Goal: Task Accomplishment & Management: Manage account settings

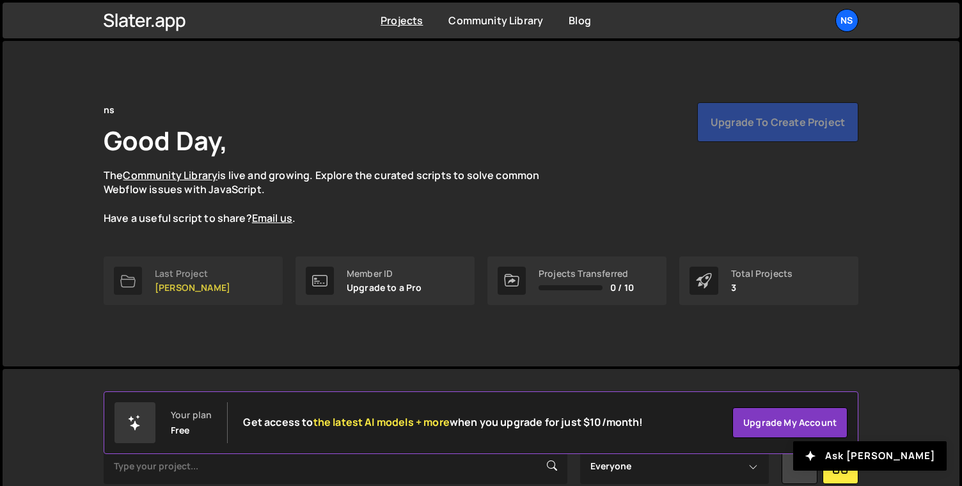
click at [164, 284] on p "Leah" at bounding box center [192, 288] width 75 height 10
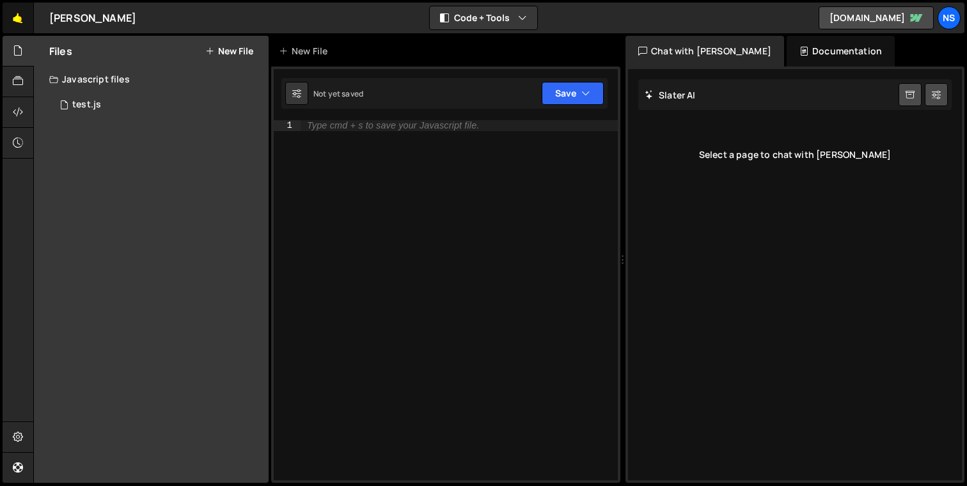
click at [20, 24] on link "🤙" at bounding box center [18, 18] width 31 height 31
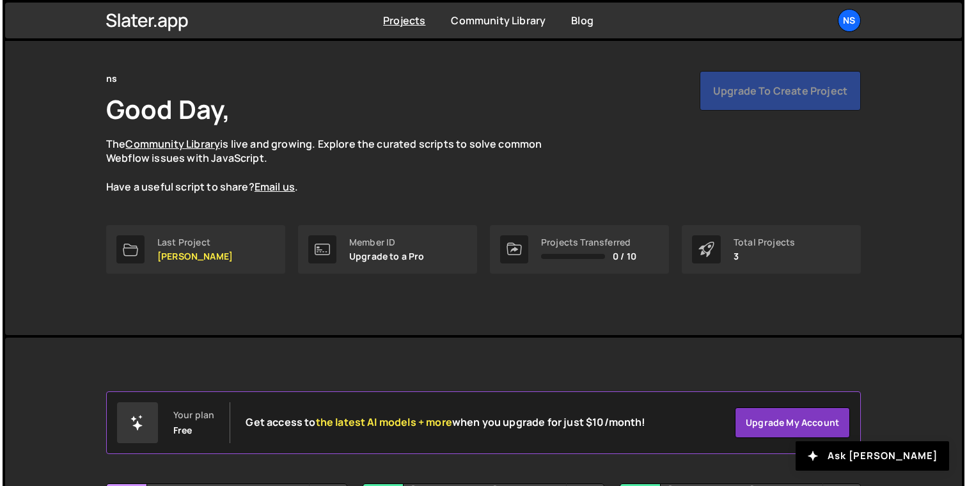
scroll to position [172, 0]
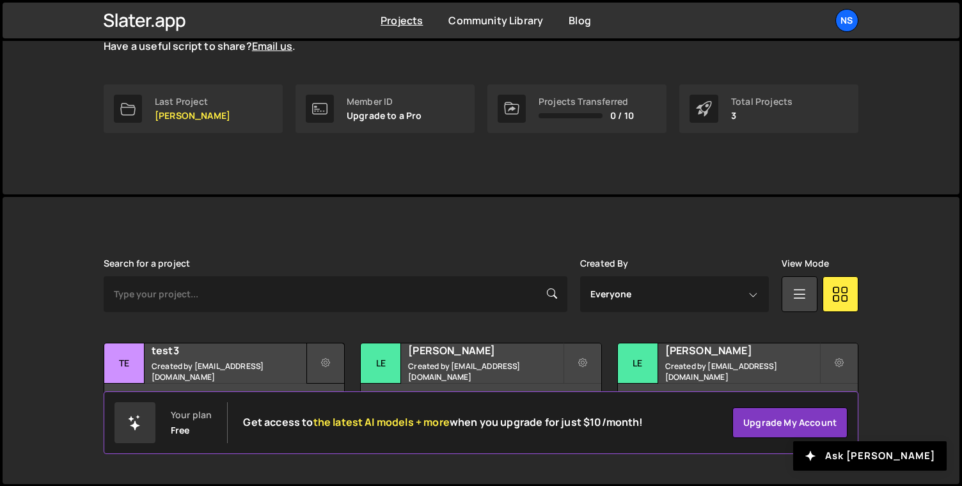
click at [328, 360] on icon at bounding box center [325, 363] width 9 height 13
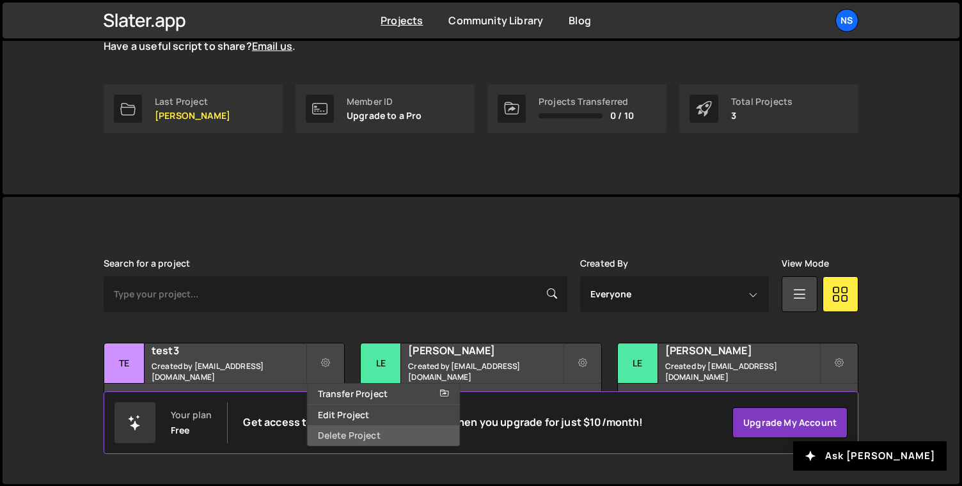
click at [338, 432] on link "Delete Project" at bounding box center [384, 435] width 152 height 20
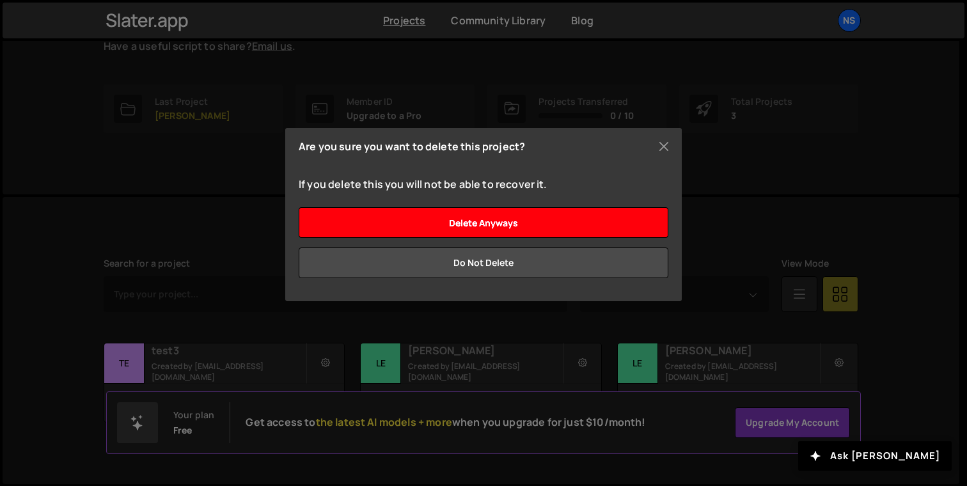
click at [583, 225] on input "Delete anyways" at bounding box center [484, 222] width 370 height 31
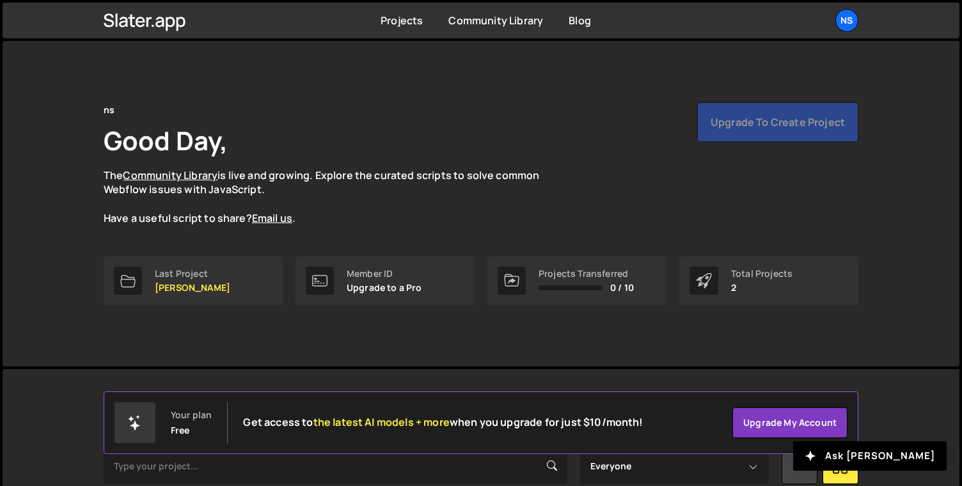
click at [769, 123] on div "Upgrade to create project" at bounding box center [777, 122] width 161 height 40
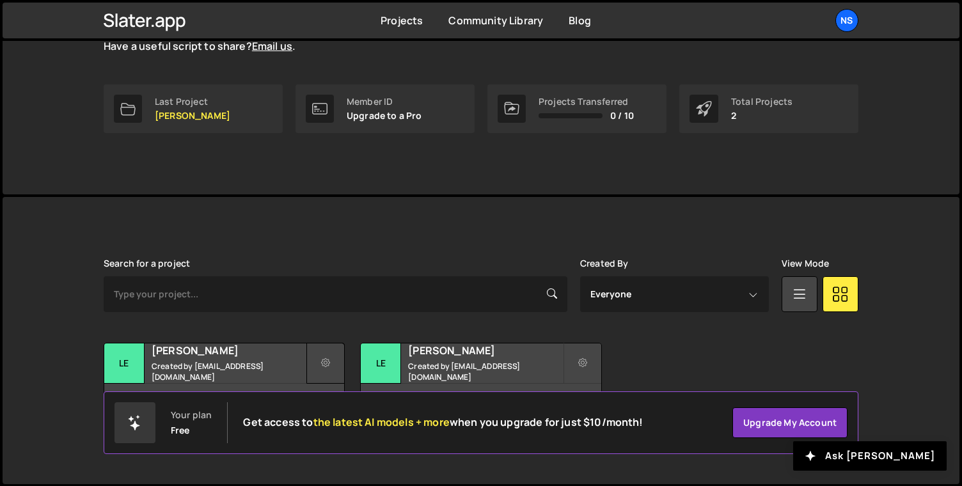
click at [332, 352] on button at bounding box center [325, 363] width 38 height 41
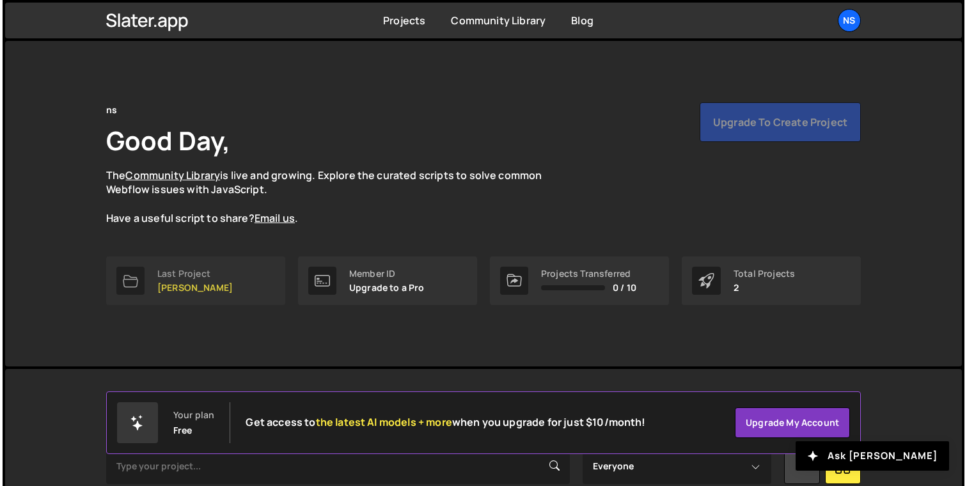
scroll to position [172, 0]
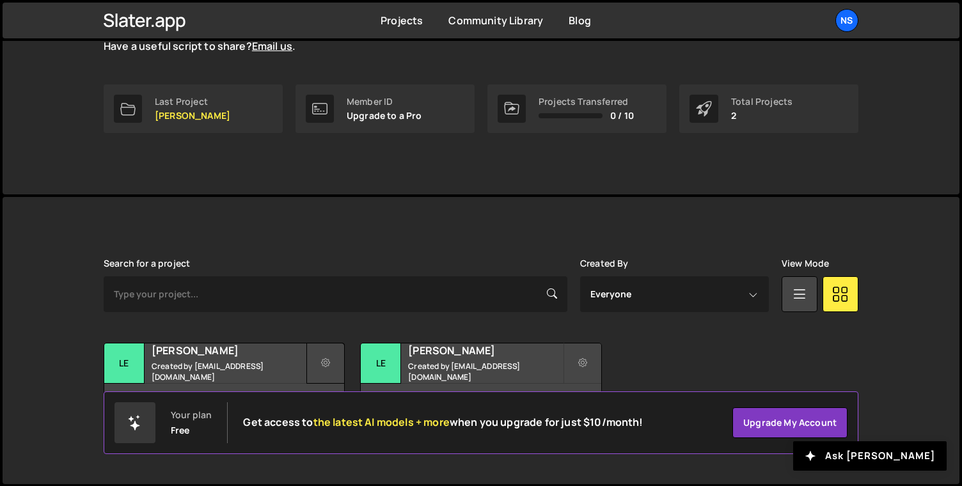
click at [337, 368] on button at bounding box center [325, 363] width 38 height 41
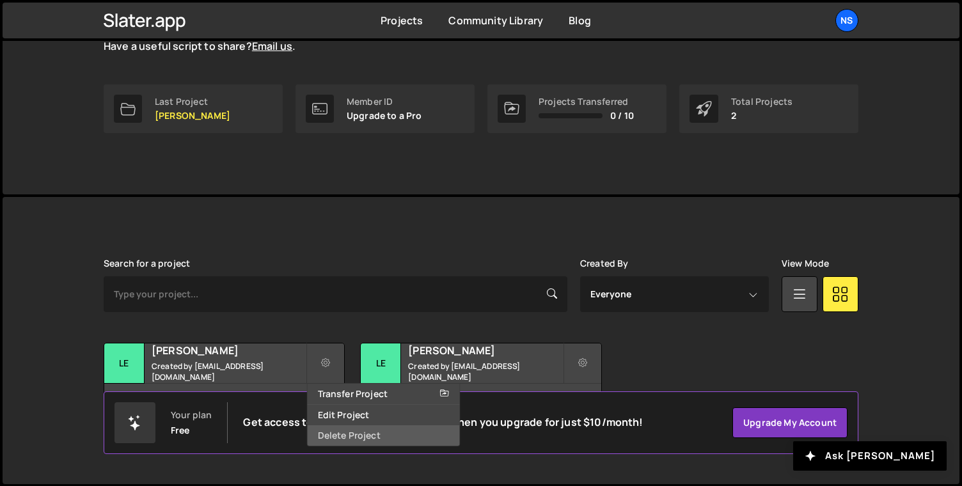
click at [347, 442] on link "Delete Project" at bounding box center [384, 435] width 152 height 20
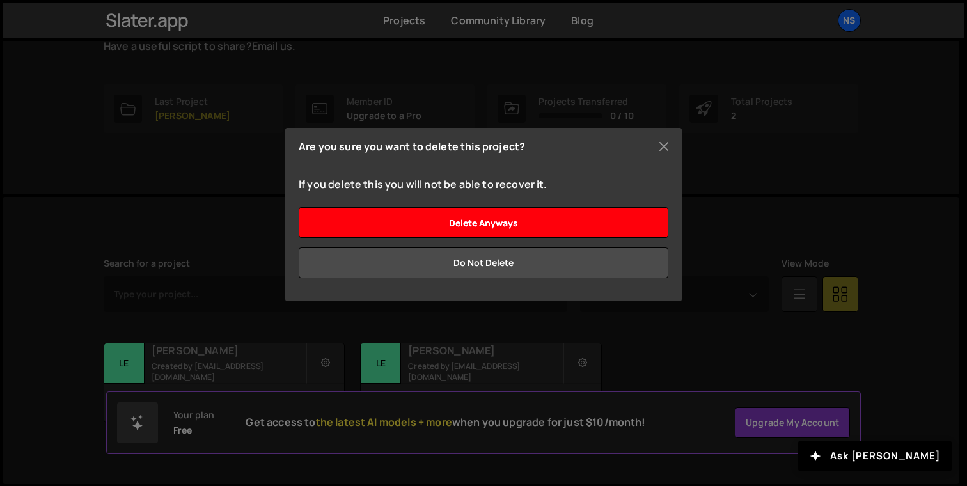
click at [567, 223] on input "Delete anyways" at bounding box center [484, 222] width 370 height 31
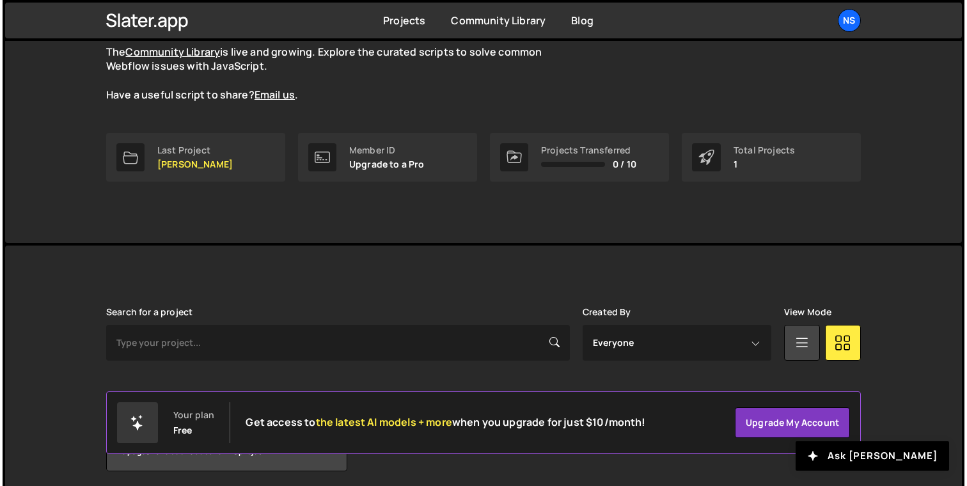
scroll to position [172, 0]
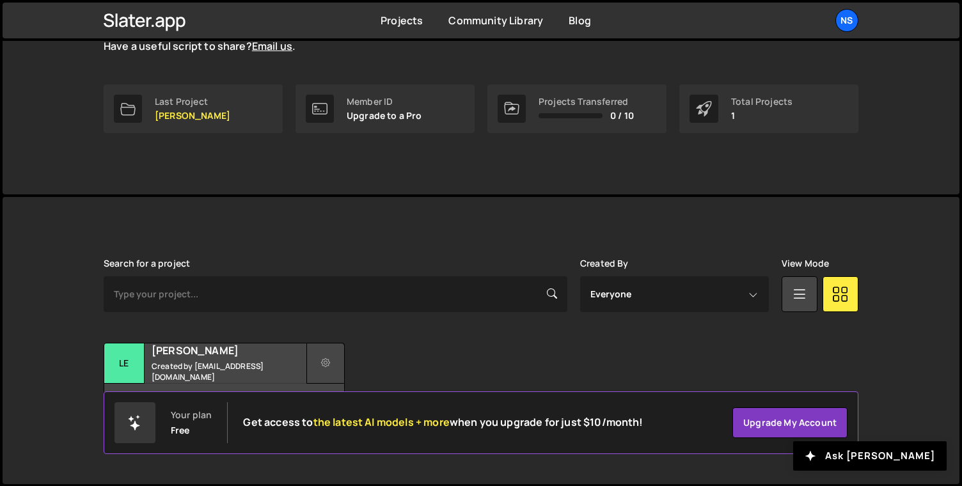
click at [332, 365] on button at bounding box center [325, 363] width 38 height 41
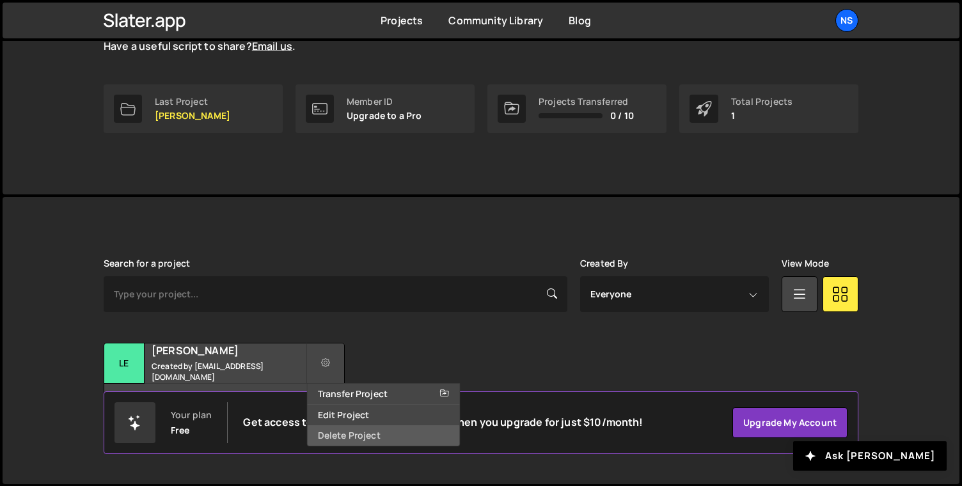
click at [349, 432] on link "Delete Project" at bounding box center [384, 435] width 152 height 20
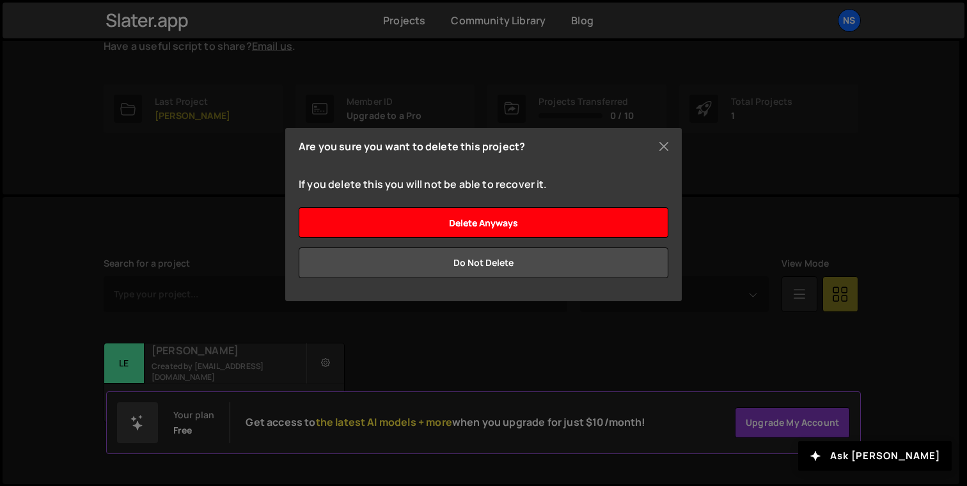
click at [597, 227] on input "Delete anyways" at bounding box center [484, 222] width 370 height 31
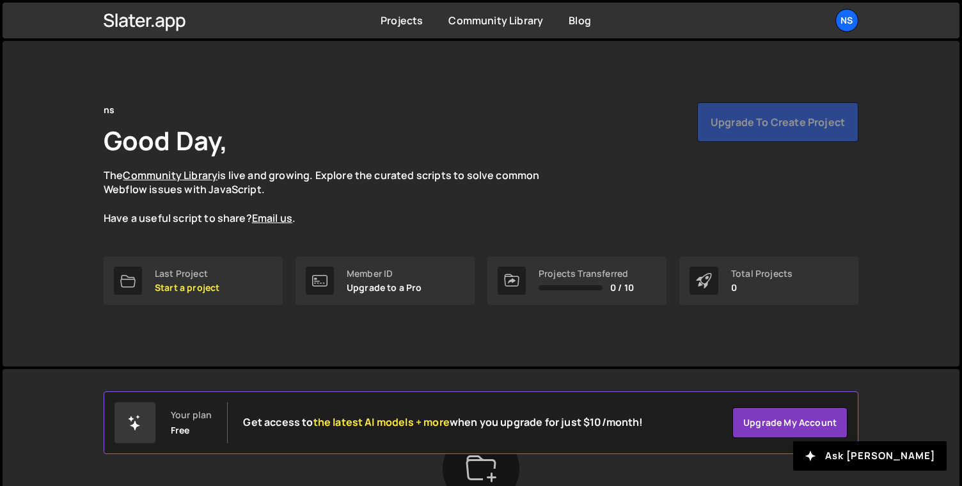
click at [740, 125] on div "Upgrade to create project" at bounding box center [777, 122] width 161 height 40
drag, startPoint x: 721, startPoint y: 126, endPoint x: 780, endPoint y: 125, distance: 58.9
click at [780, 125] on div "Upgrade to create project" at bounding box center [777, 122] width 161 height 40
click at [844, 20] on div "ns" at bounding box center [846, 20] width 23 height 23
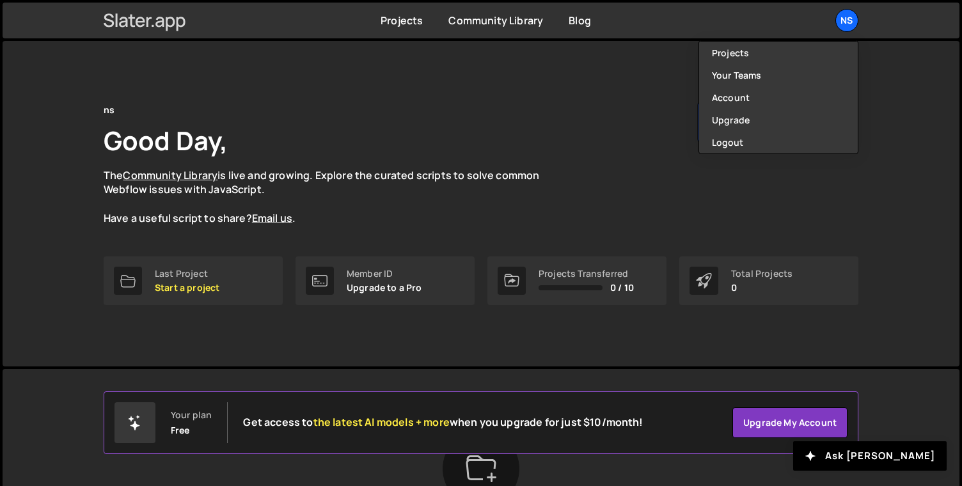
click at [164, 17] on icon at bounding box center [145, 21] width 83 height 22
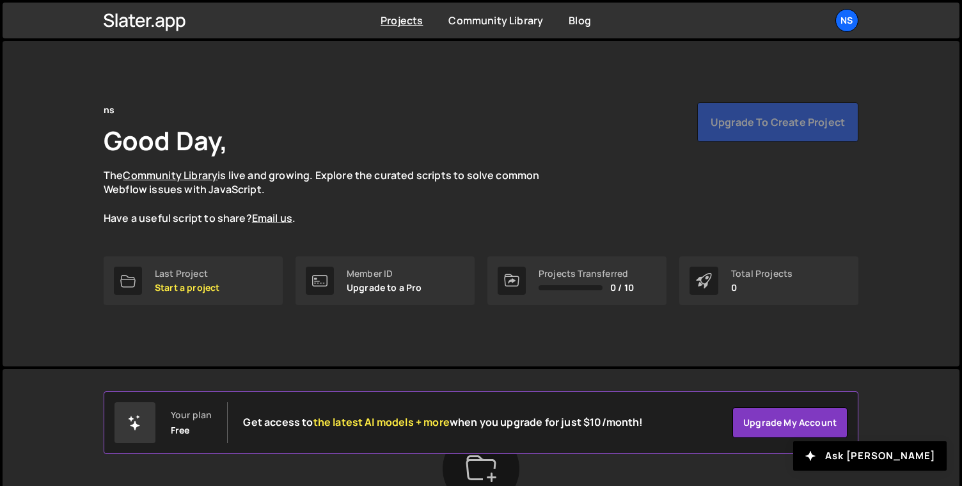
scroll to position [148, 0]
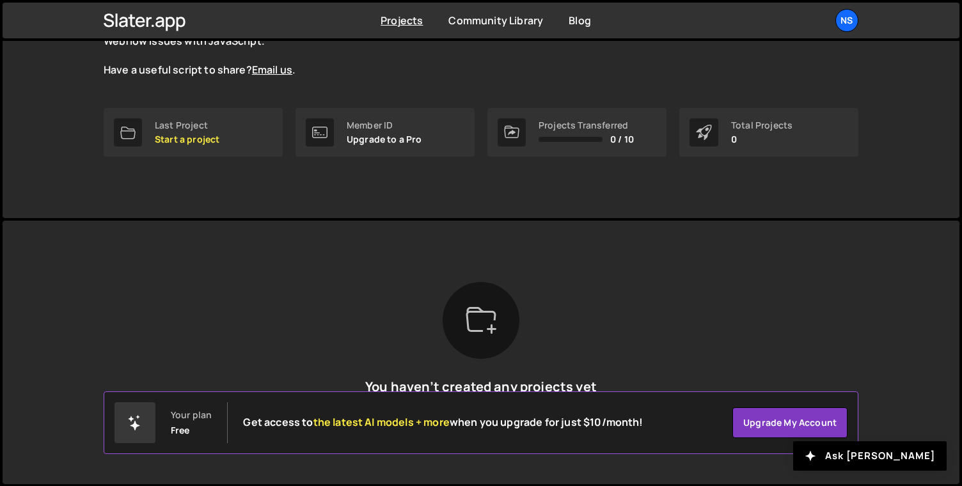
click at [469, 310] on icon at bounding box center [481, 319] width 30 height 25
click at [141, 427] on icon at bounding box center [134, 422] width 15 height 15
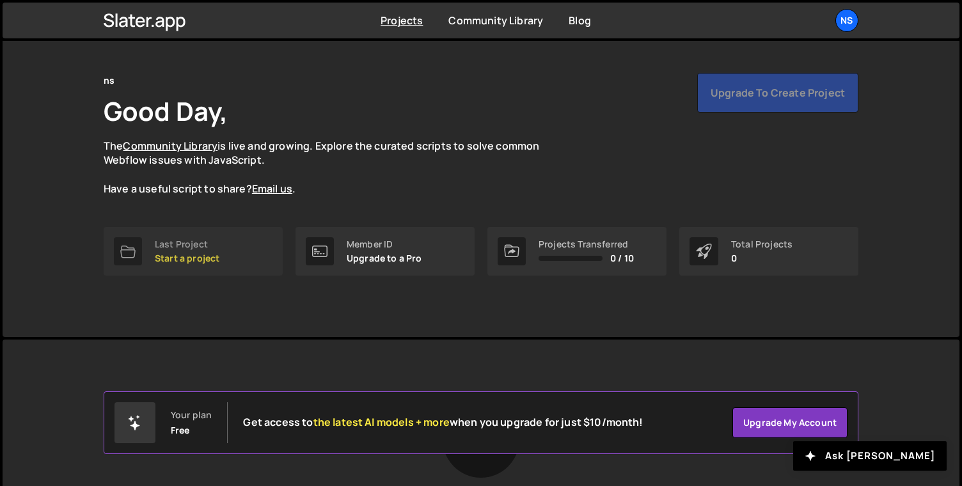
click at [201, 253] on p "Start a project" at bounding box center [187, 258] width 65 height 10
click at [196, 262] on p "Start a project" at bounding box center [187, 258] width 65 height 10
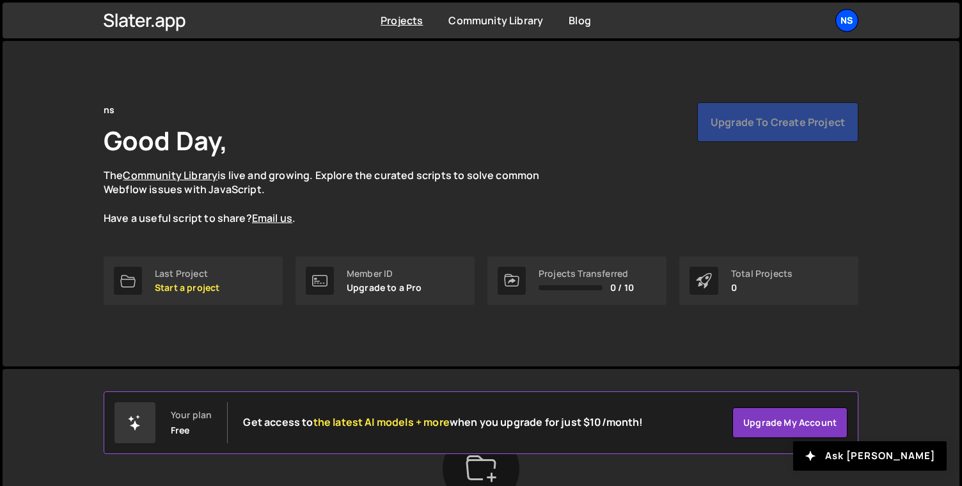
click at [846, 17] on div "ns" at bounding box center [846, 20] width 23 height 23
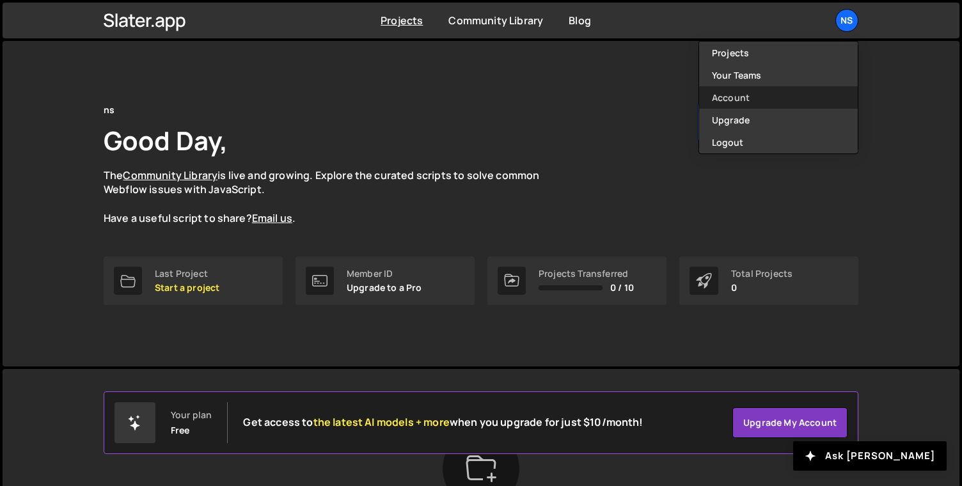
click at [796, 100] on link "Account" at bounding box center [778, 97] width 159 height 22
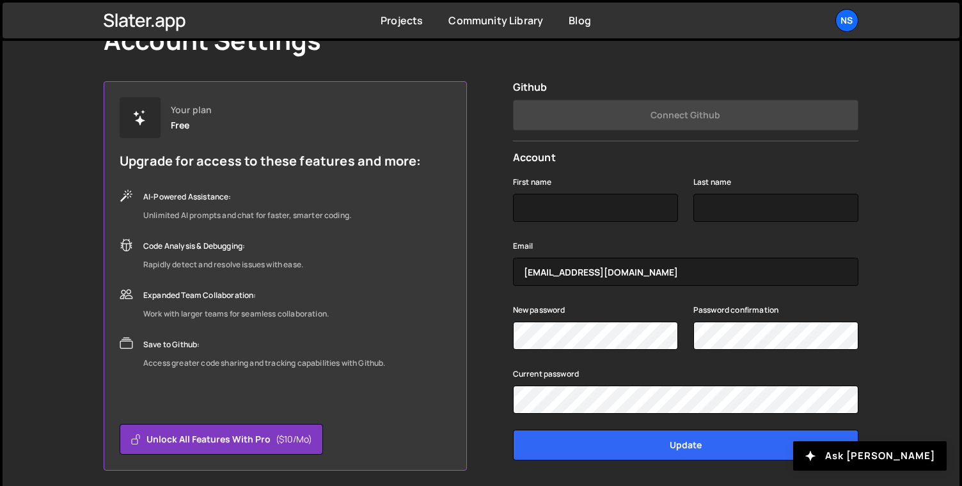
scroll to position [80, 0]
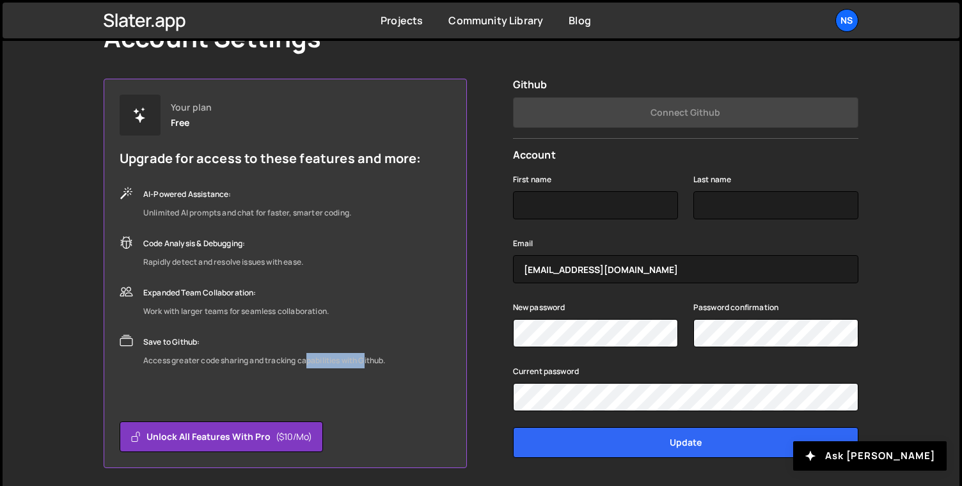
drag, startPoint x: 309, startPoint y: 363, endPoint x: 367, endPoint y: 362, distance: 58.2
click at [367, 362] on div "Access greater code sharing and tracking capabilities with Github." at bounding box center [264, 360] width 242 height 15
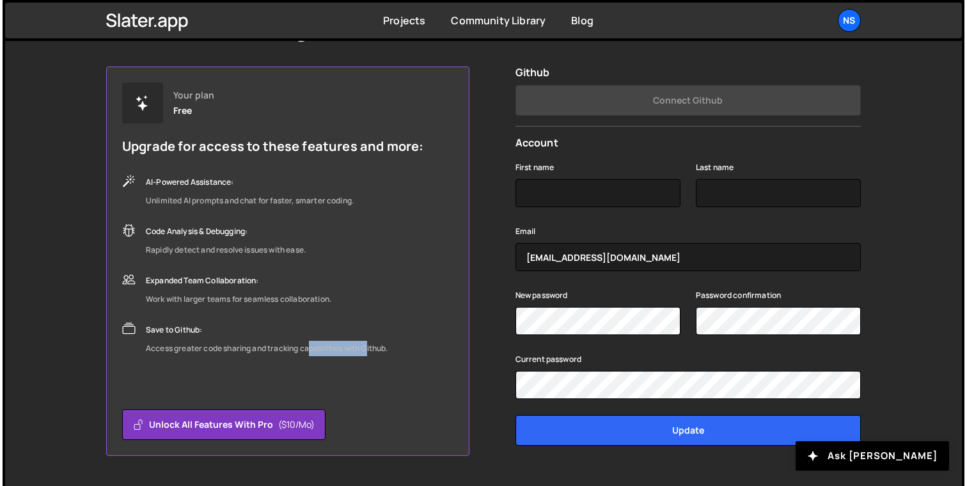
scroll to position [0, 0]
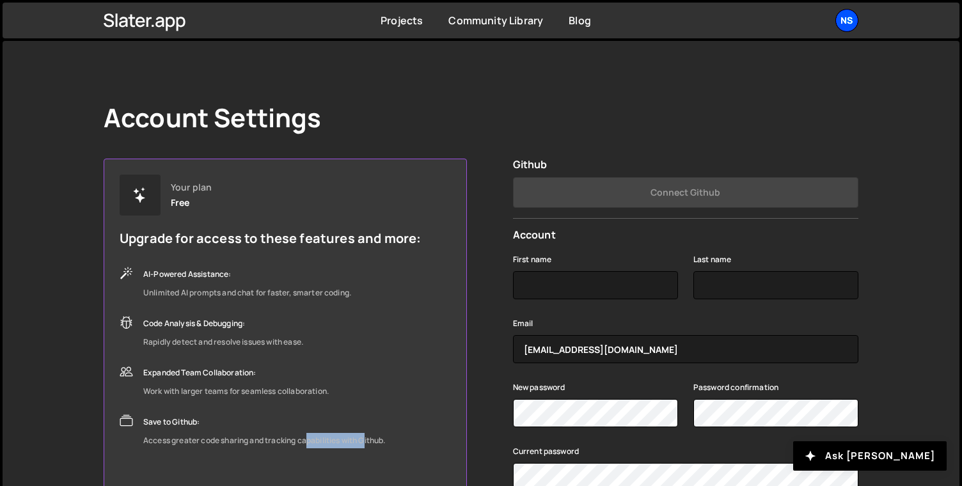
click at [842, 21] on div "ns" at bounding box center [846, 20] width 23 height 23
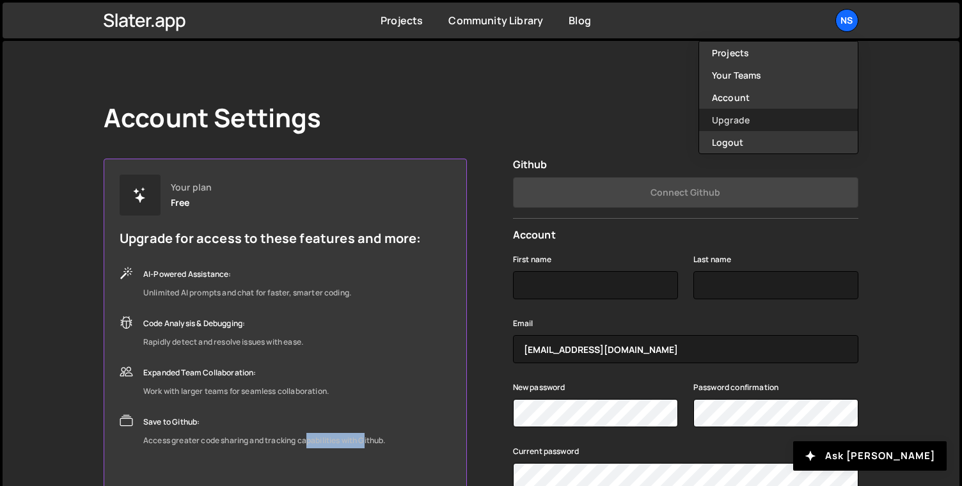
click at [770, 120] on link "Upgrade" at bounding box center [778, 120] width 159 height 22
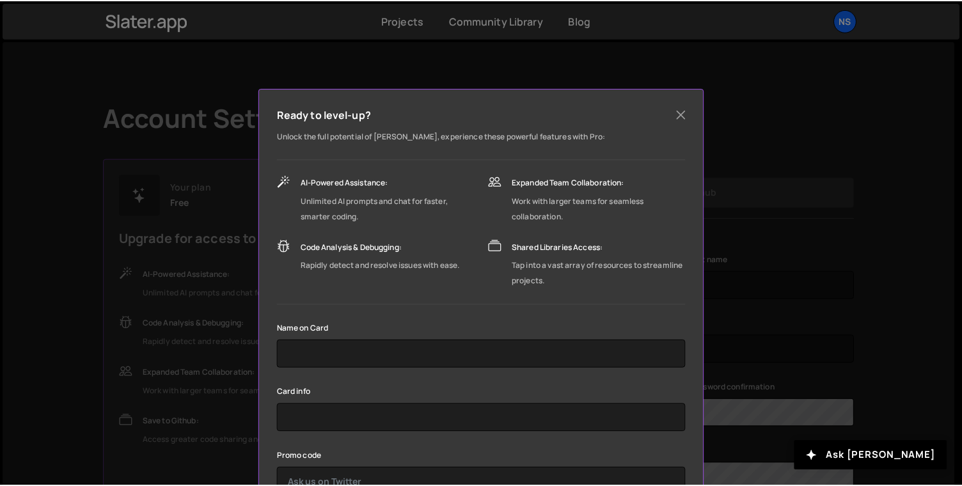
scroll to position [40, 0]
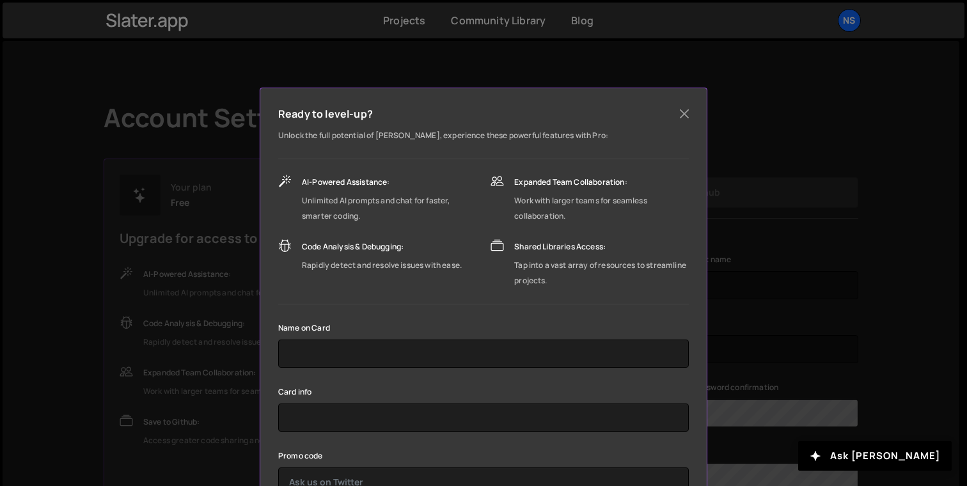
click at [765, 122] on div "Ready to level-up? Unlock the full potential of [PERSON_NAME], experience these…" at bounding box center [483, 243] width 967 height 486
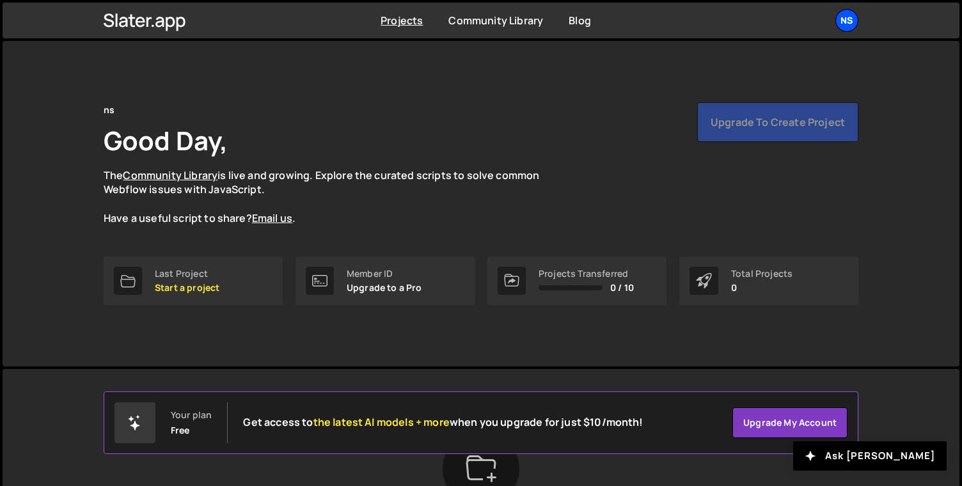
click at [846, 21] on div "ns" at bounding box center [846, 20] width 23 height 23
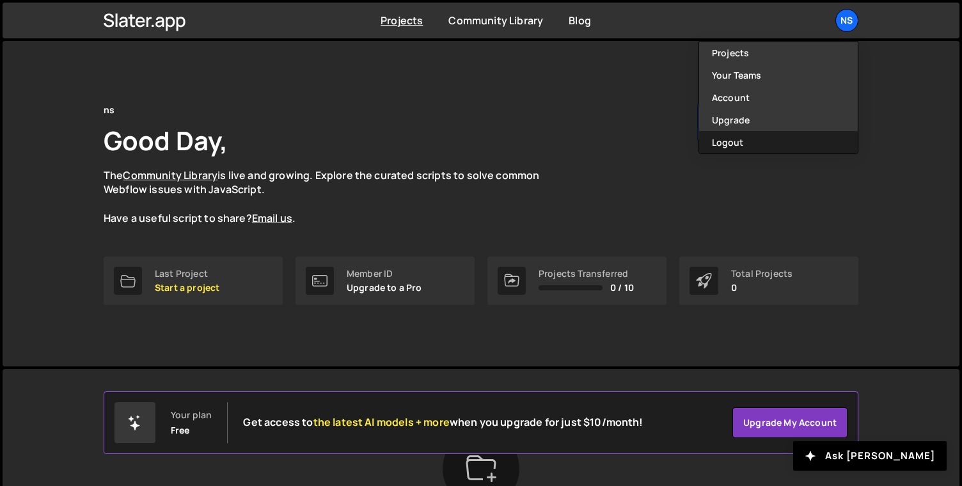
click at [755, 143] on button "Logout" at bounding box center [778, 142] width 159 height 22
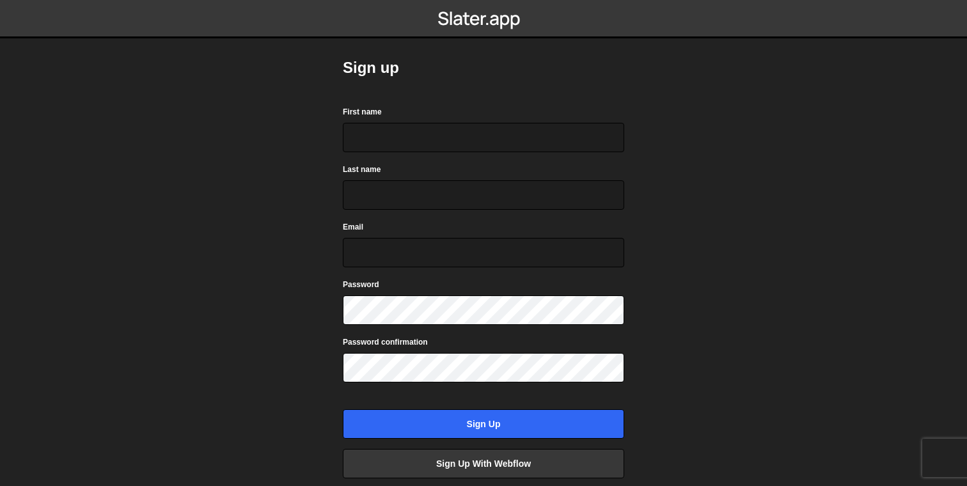
scroll to position [79, 0]
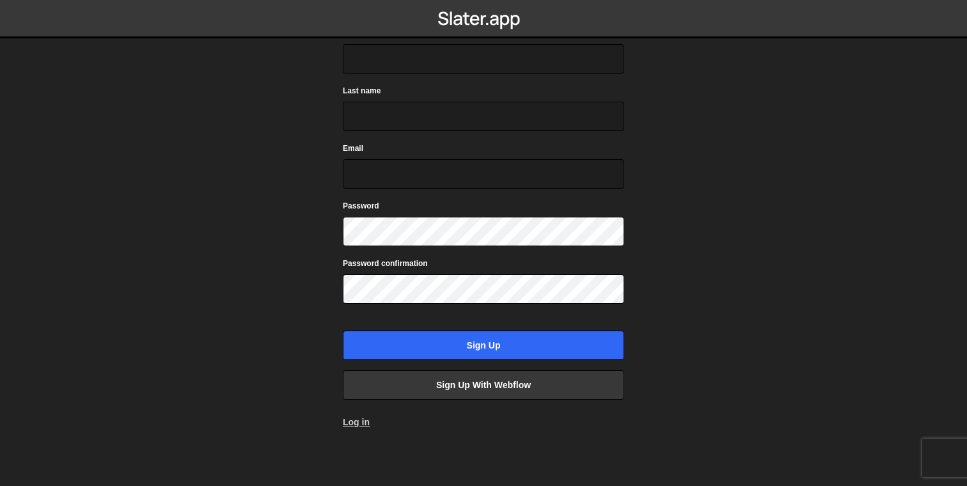
click at [349, 423] on link "Log in" at bounding box center [356, 422] width 27 height 10
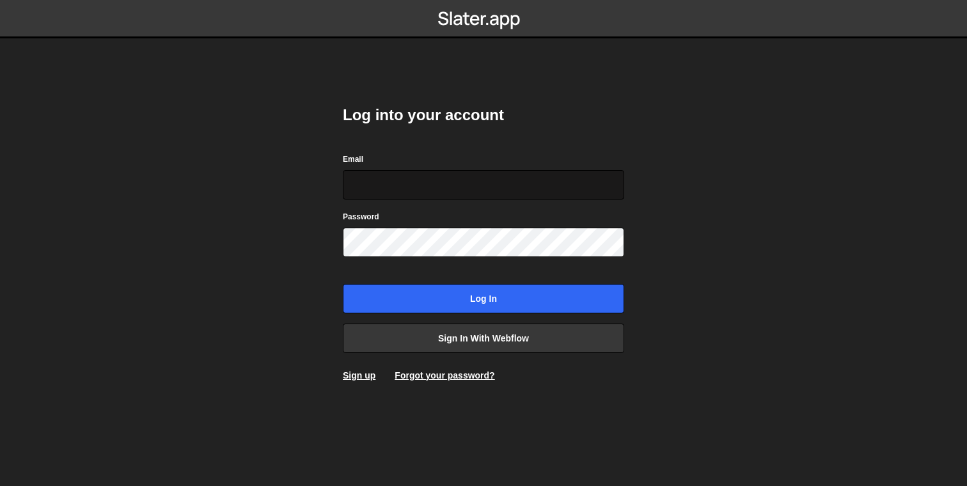
click at [444, 178] on input "Email" at bounding box center [483, 184] width 281 height 29
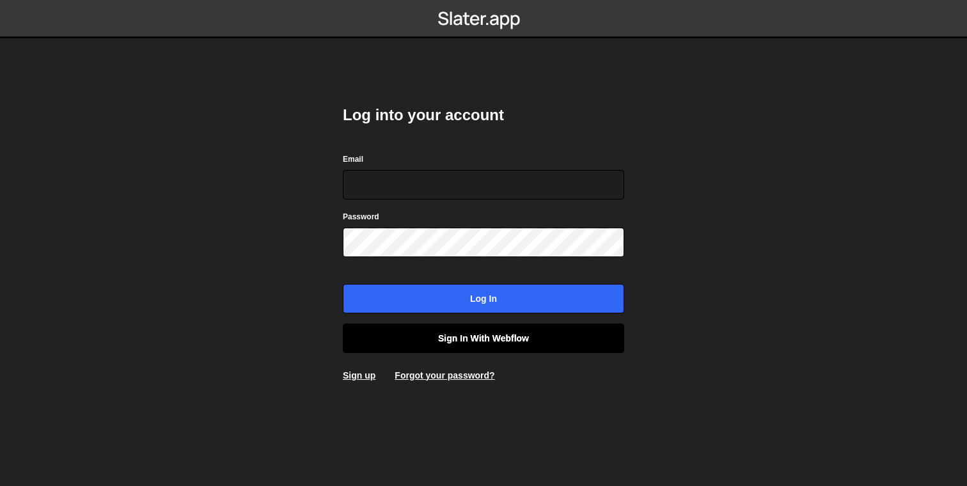
click at [403, 339] on link "Sign in with Webflow" at bounding box center [483, 338] width 281 height 29
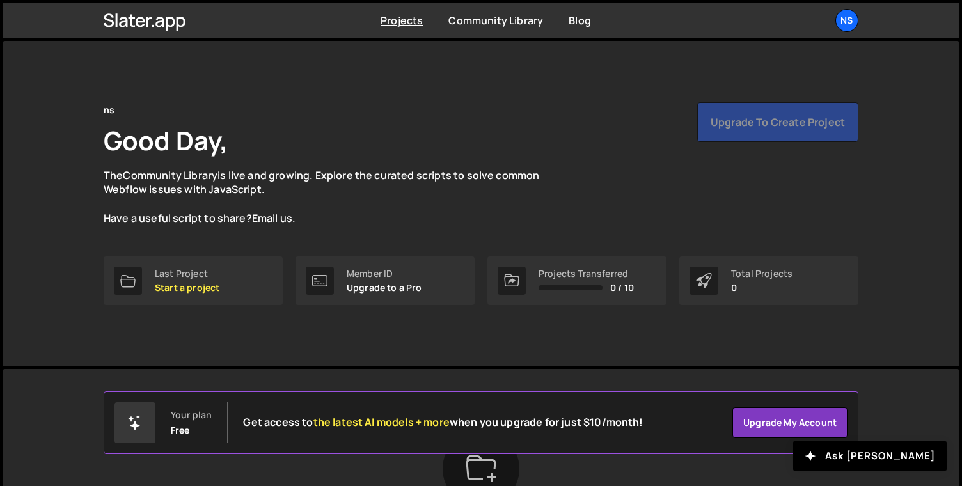
click at [766, 125] on div "Upgrade to create project" at bounding box center [777, 122] width 161 height 40
